Goal: Find specific page/section: Find specific page/section

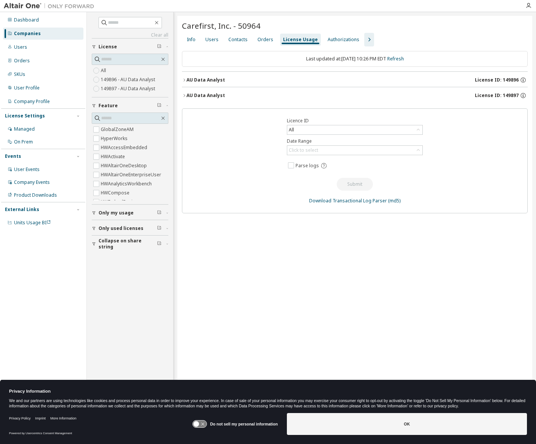
click at [25, 34] on div "Companies" at bounding box center [27, 34] width 27 height 6
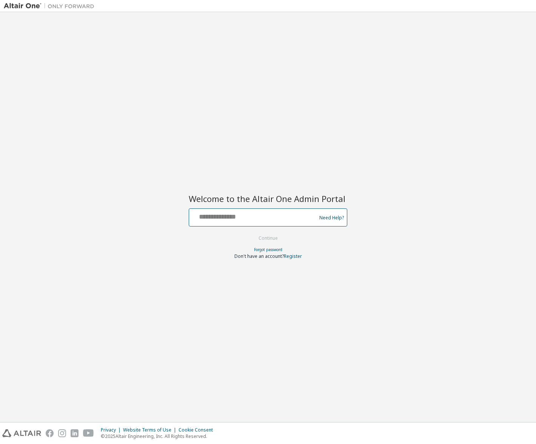
click at [214, 216] on input "text" at bounding box center [253, 215] width 123 height 11
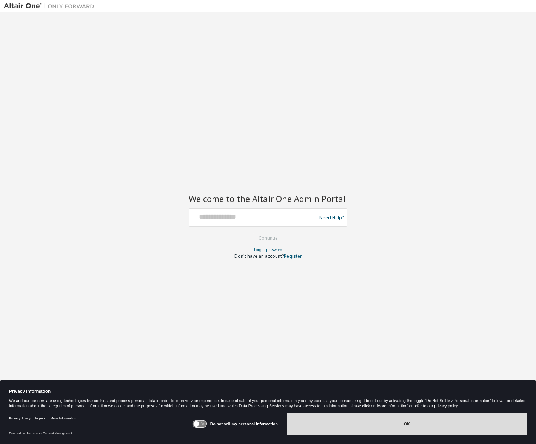
click at [315, 421] on button "OK" at bounding box center [407, 424] width 240 height 22
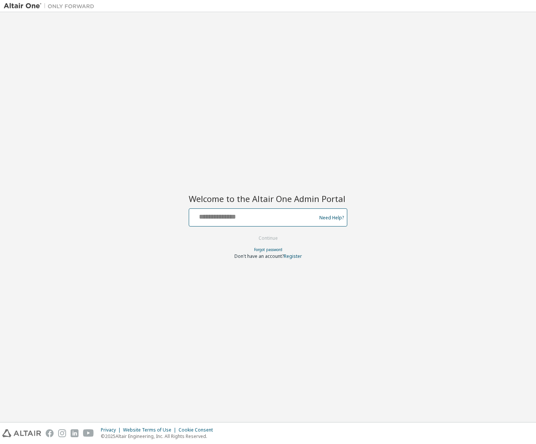
click at [215, 220] on input "text" at bounding box center [253, 215] width 123 height 11
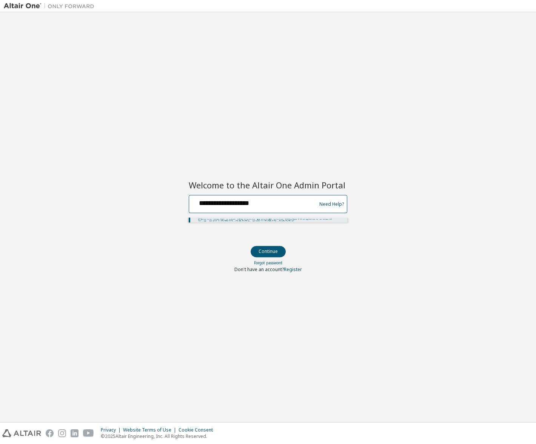
type input "**********"
click at [251, 246] on button "Continue" at bounding box center [268, 251] width 35 height 11
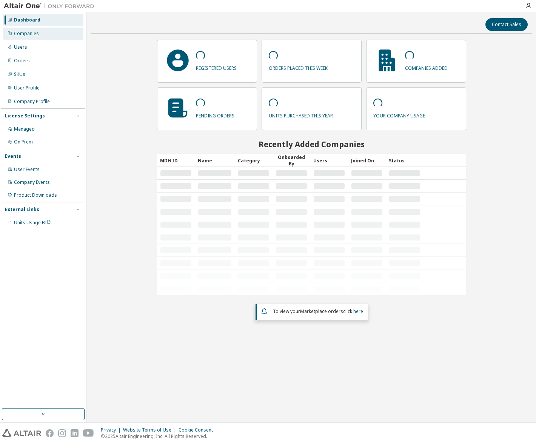
click at [31, 35] on div "Companies" at bounding box center [26, 34] width 25 height 6
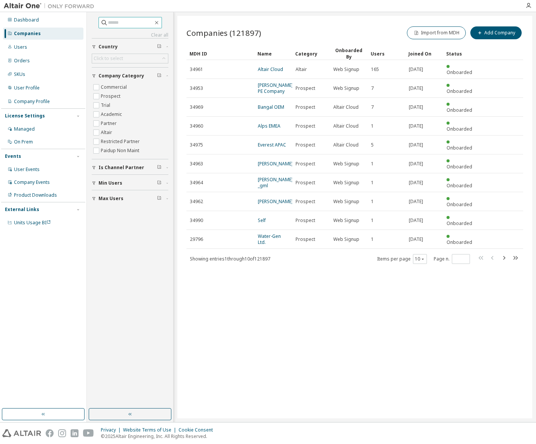
click at [139, 23] on input "text" at bounding box center [130, 23] width 45 height 8
paste input "*****"
type input "*****"
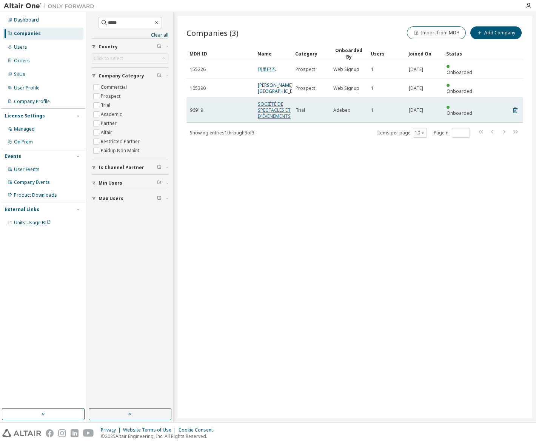
click at [263, 105] on link "SOCIÉTÉ DE SPECTACLES ET D'ÉVENEMENTS" at bounding box center [274, 110] width 33 height 18
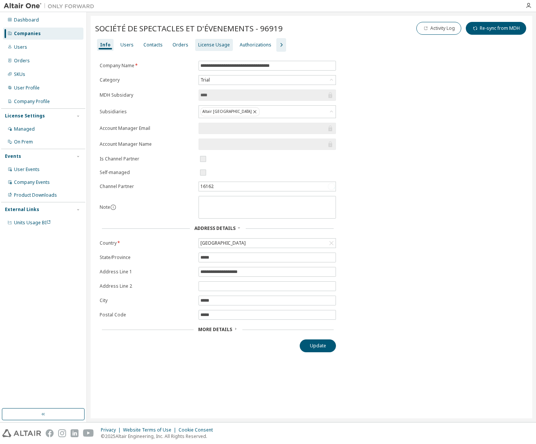
click at [202, 46] on div "License Usage" at bounding box center [214, 45] width 32 height 6
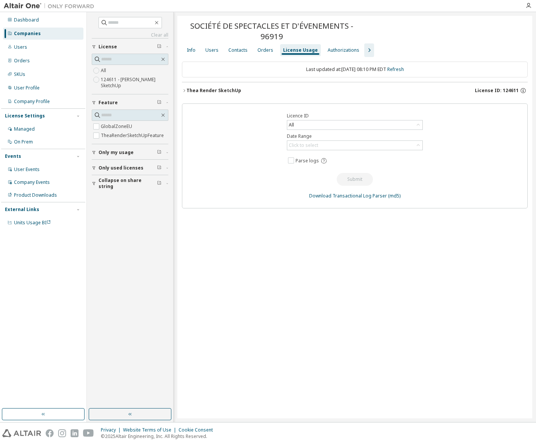
click at [263, 89] on div "[PERSON_NAME] SketchUp License ID: 124611" at bounding box center [356, 90] width 341 height 7
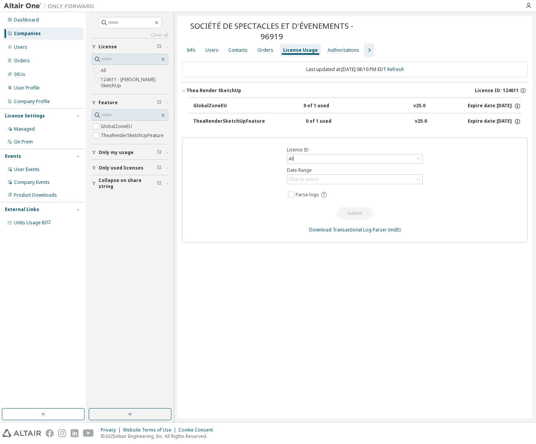
drag, startPoint x: 179, startPoint y: 86, endPoint x: 520, endPoint y: 135, distance: 344.2
click at [520, 135] on div "SOCIÉTÉ DE SPECTACLES ET D'ÉVENEMENTS - 96919 Clear Load Save Save As Field Ope…" at bounding box center [354, 217] width 355 height 402
copy div
